Goal: Navigation & Orientation: Find specific page/section

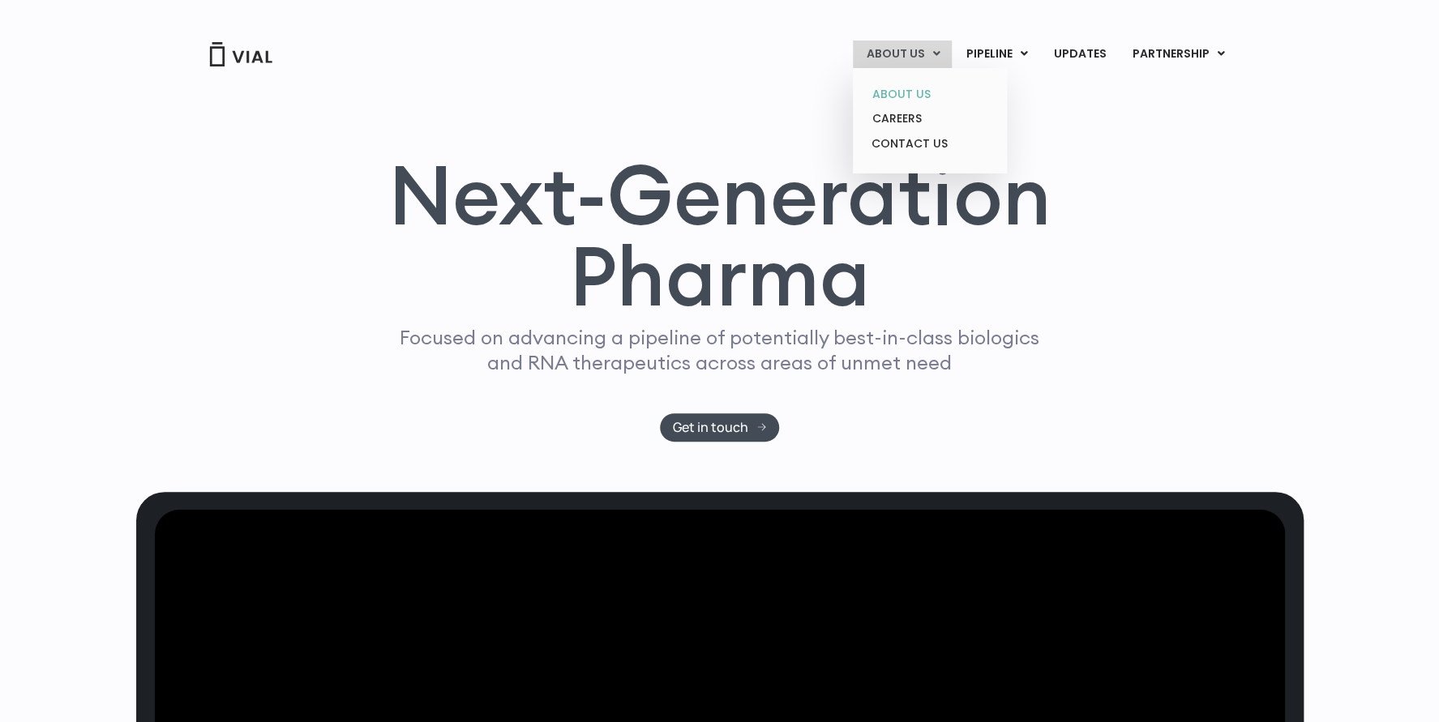
click at [909, 90] on link "ABOUT US" at bounding box center [930, 94] width 142 height 25
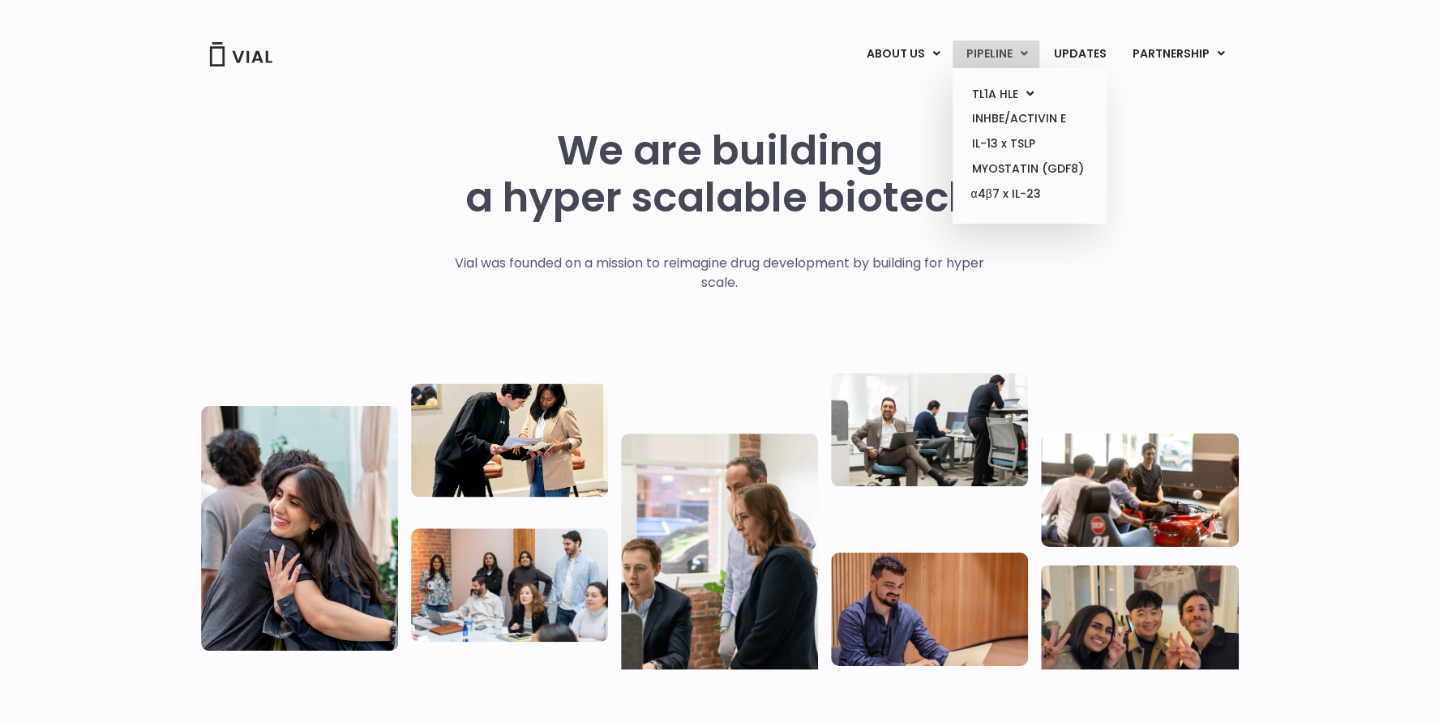
click at [1004, 54] on link "PIPELINE" at bounding box center [996, 55] width 87 height 28
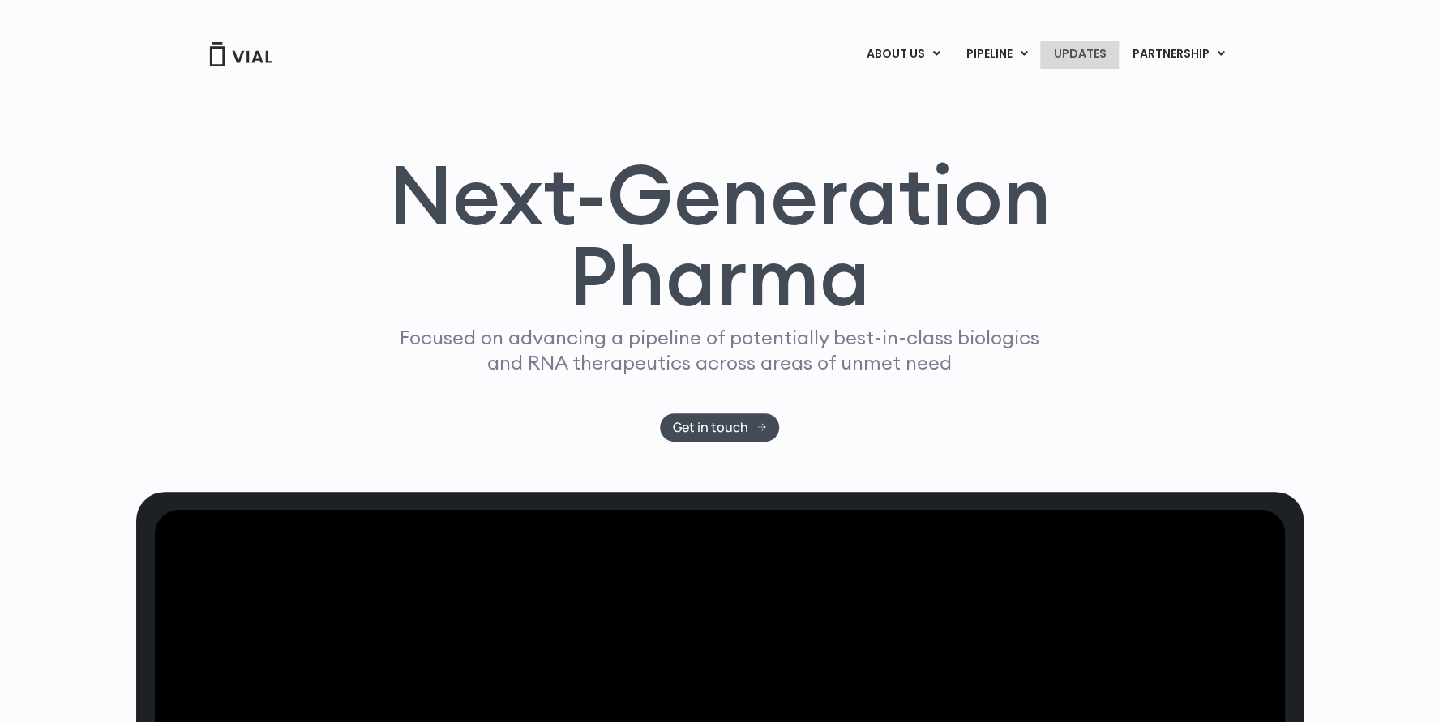
click at [1068, 58] on link "UPDATES" at bounding box center [1079, 55] width 78 height 28
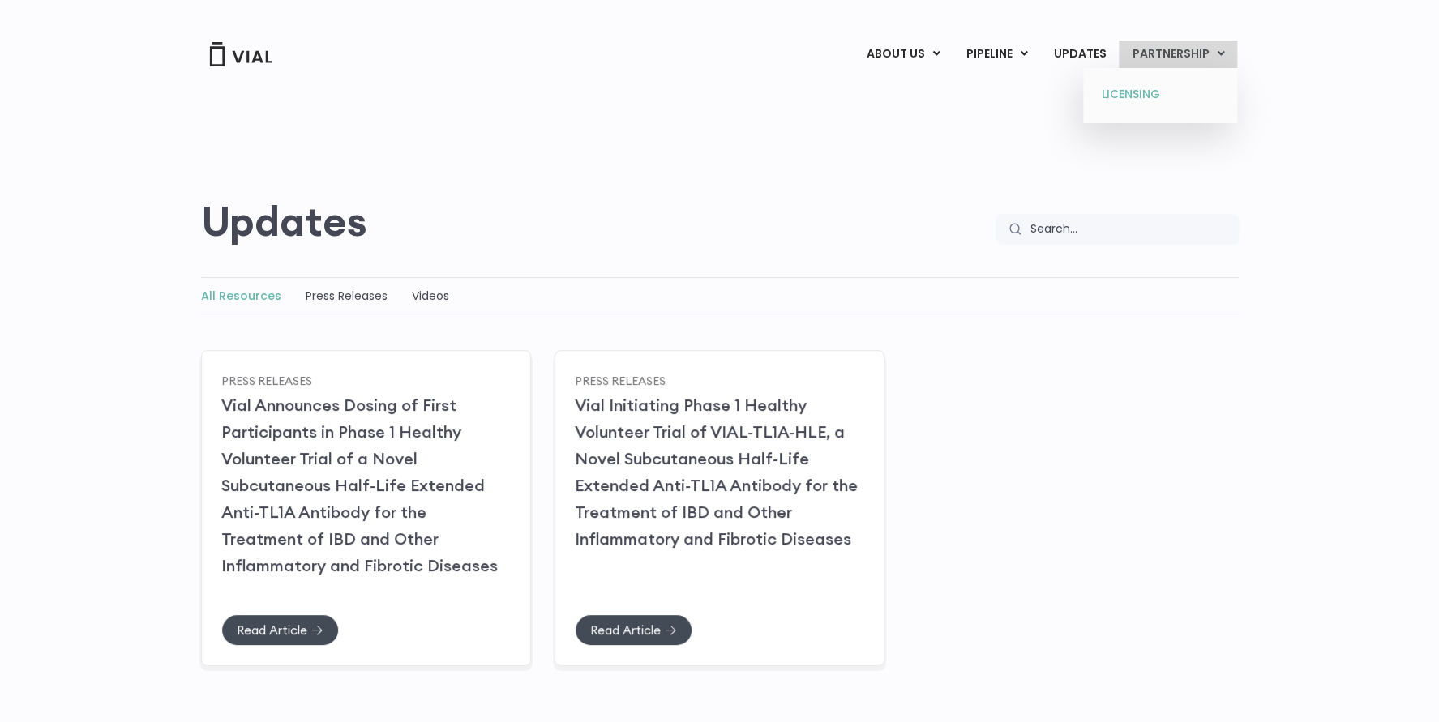
click at [1126, 90] on link "LICENSING" at bounding box center [1160, 95] width 142 height 26
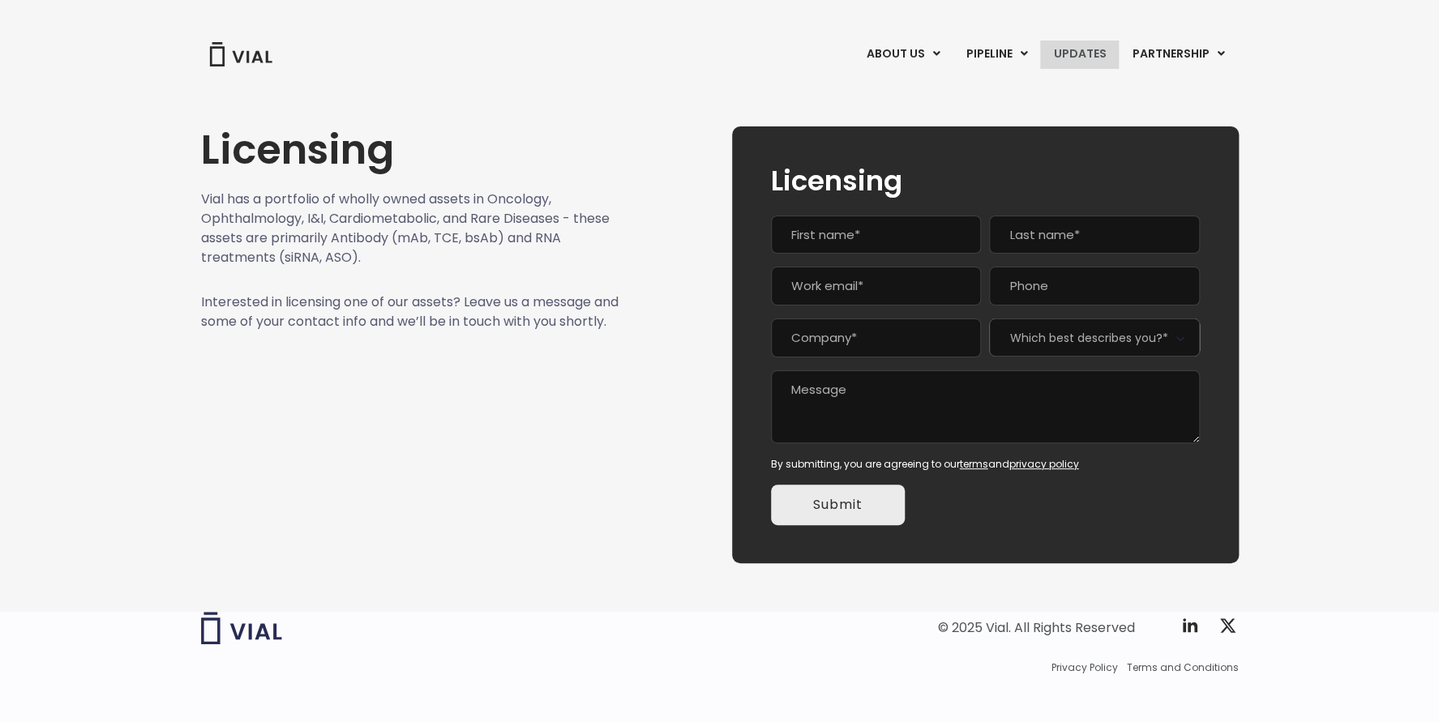
click at [1090, 54] on link "UPDATES" at bounding box center [1079, 55] width 78 height 28
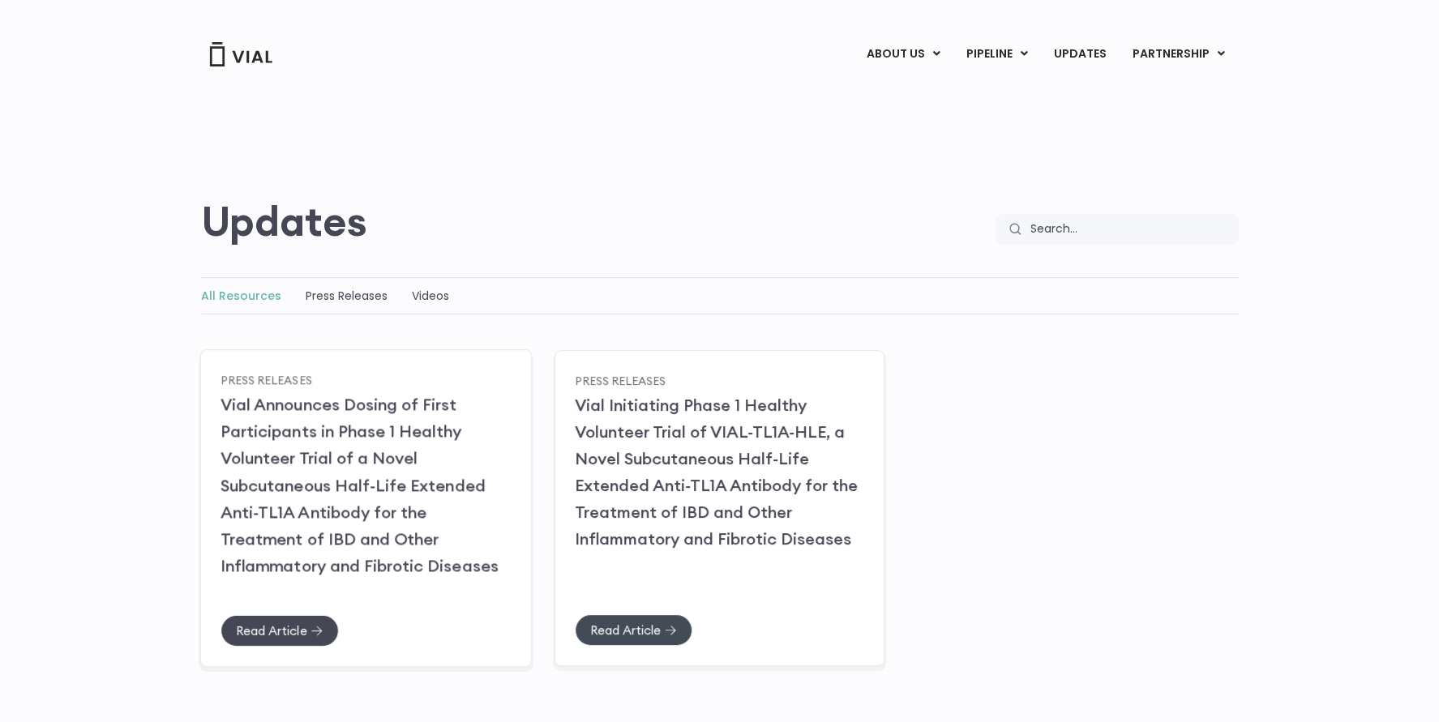
click at [286, 616] on link "Read Article" at bounding box center [280, 630] width 118 height 32
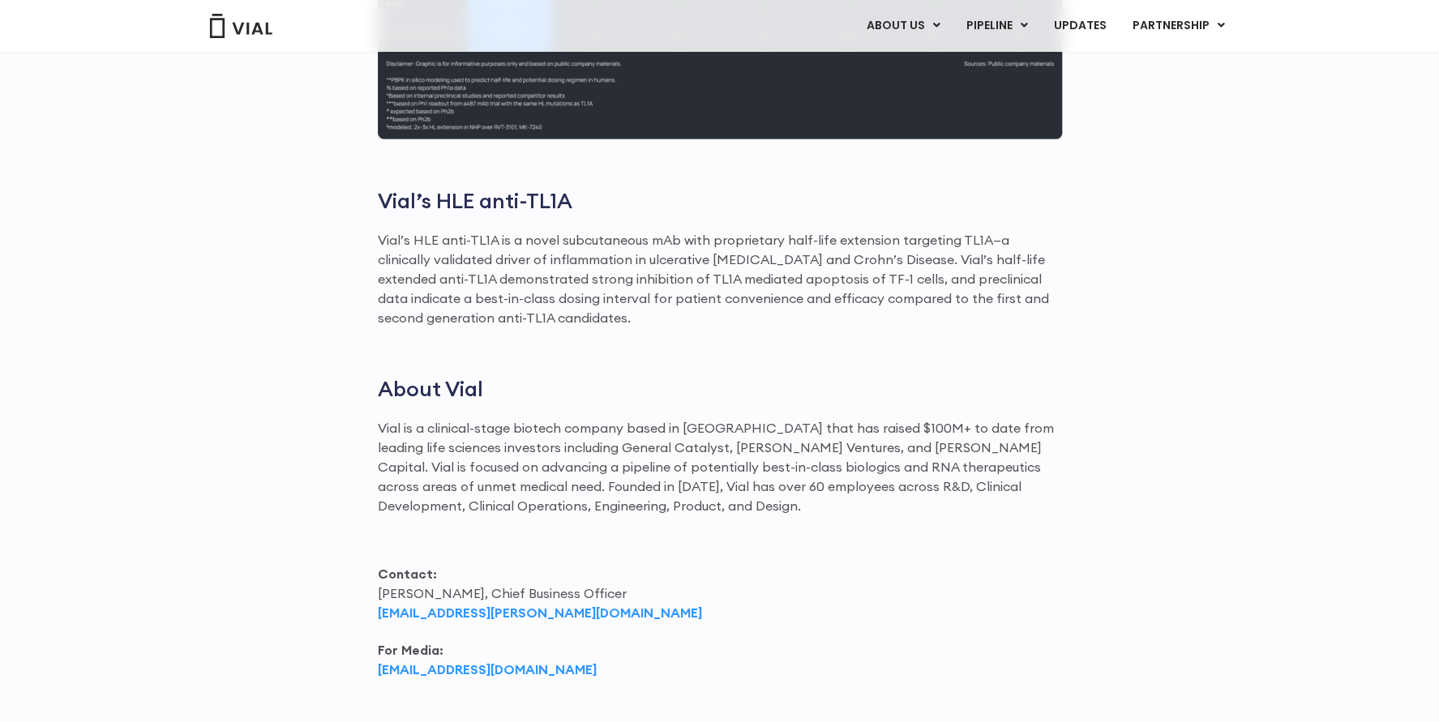
scroll to position [1881, 0]
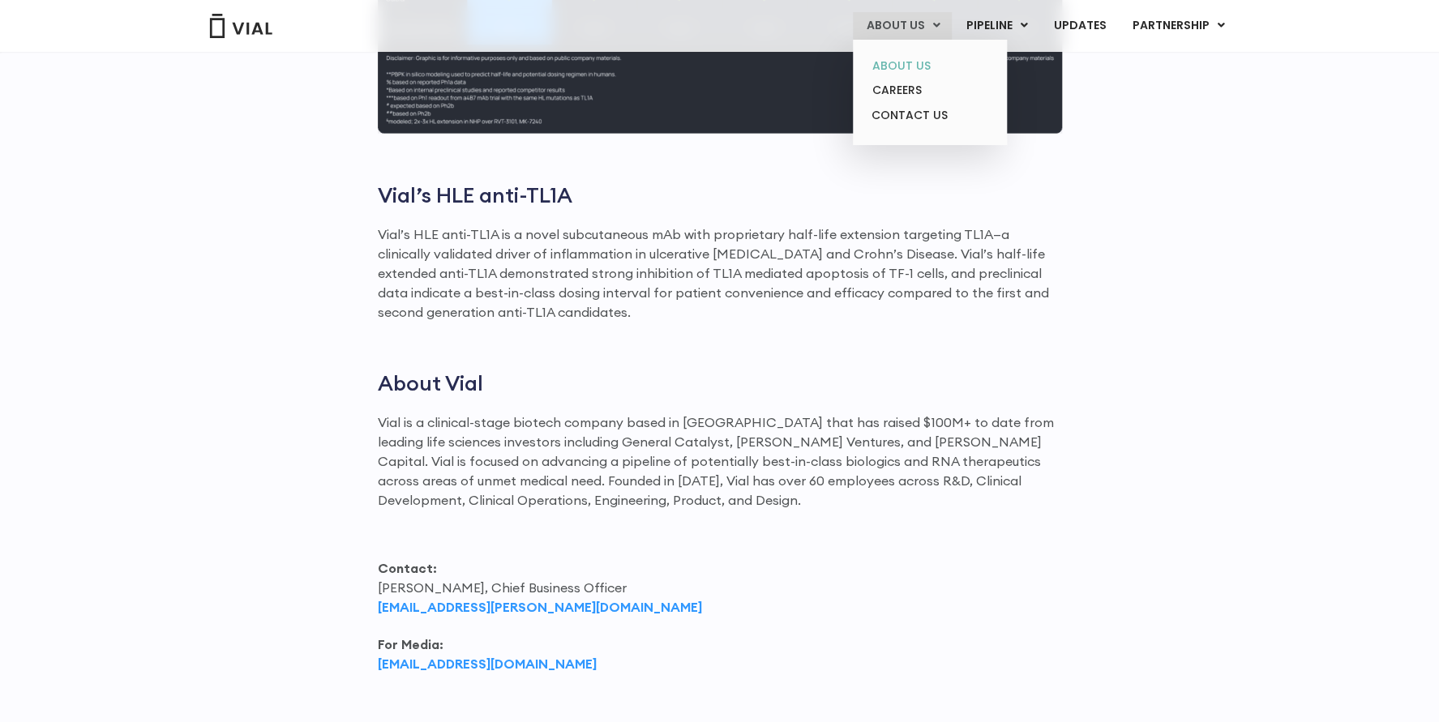
click at [908, 62] on link "ABOUT US" at bounding box center [930, 66] width 142 height 25
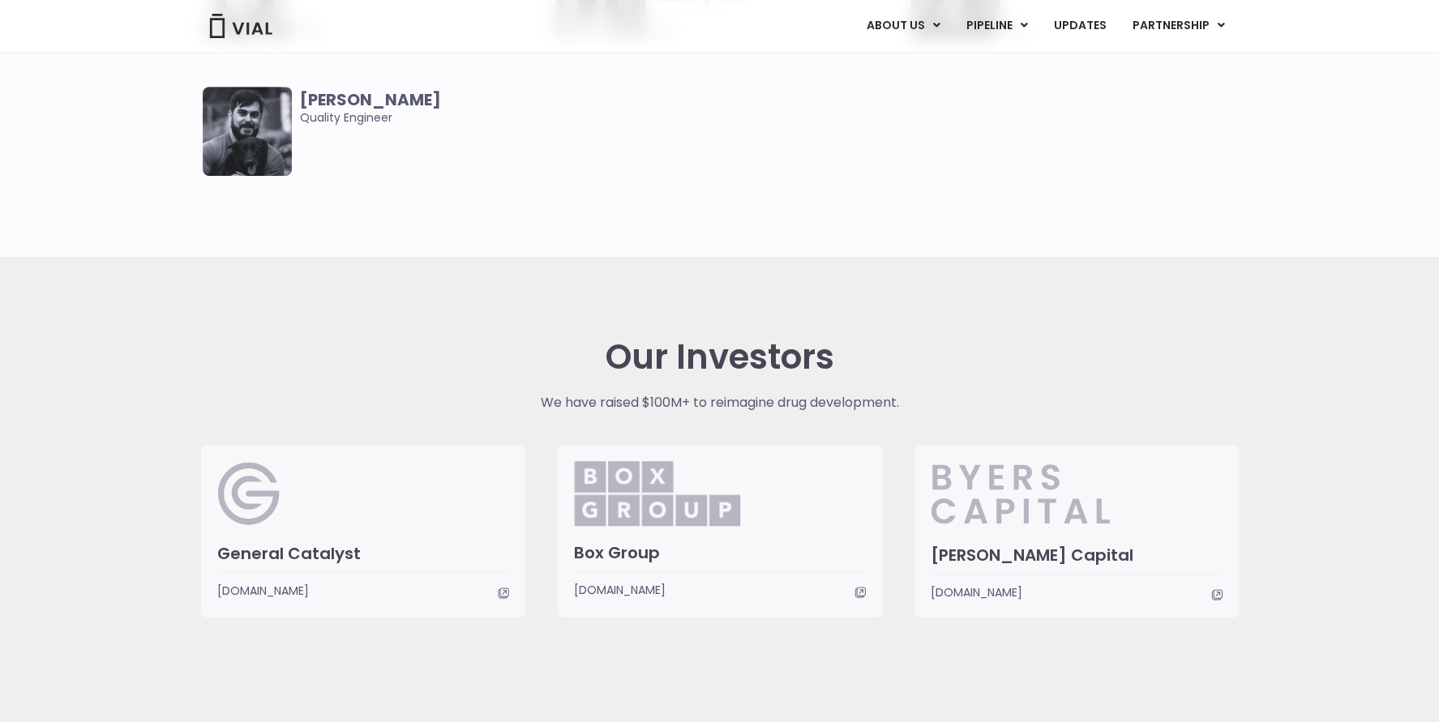
scroll to position [3619, 0]
